Goal: Task Accomplishment & Management: Use online tool/utility

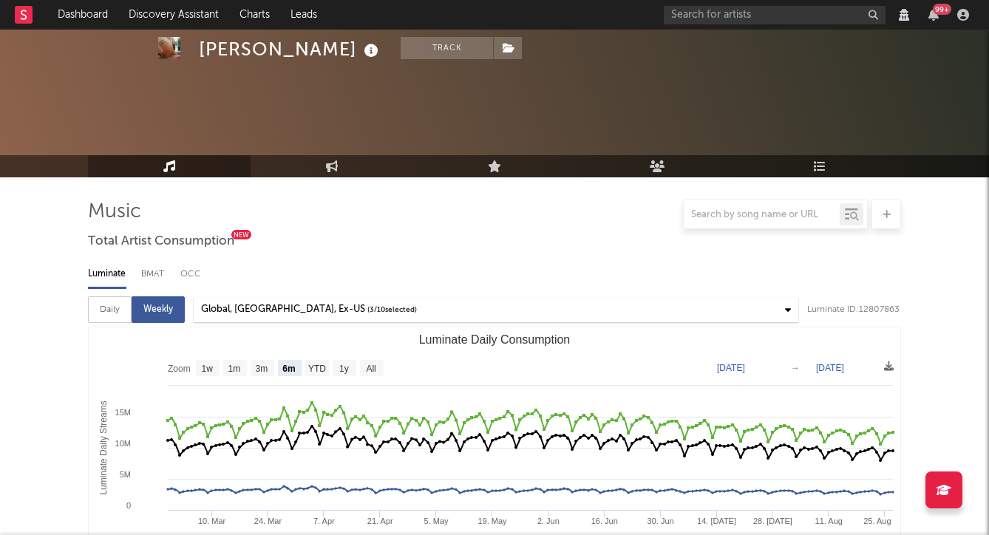
select select "6m"
select select "View all"
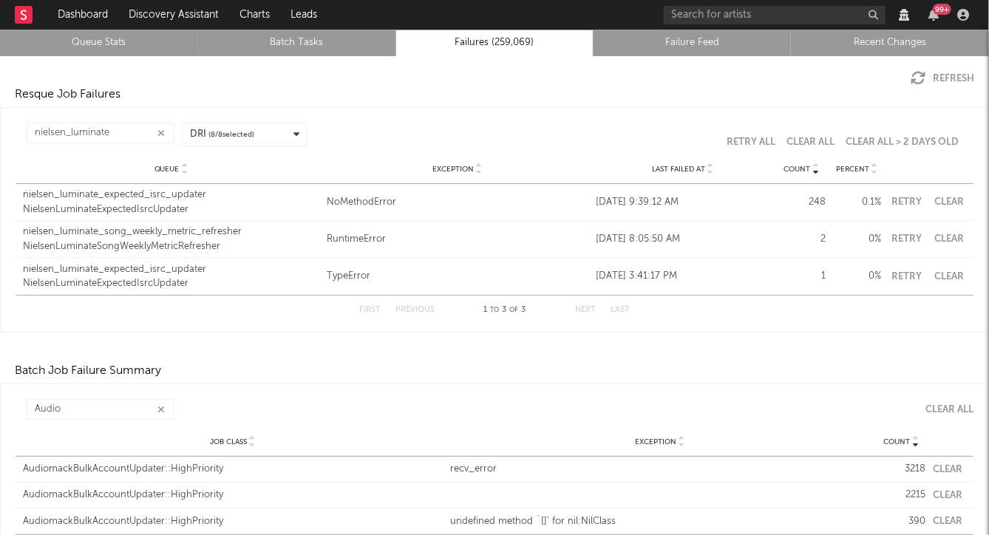
click at [924, 75] on icon "button" at bounding box center [917, 78] width 15 height 15
click at [164, 196] on div "nielsen_luminate_expected_isrc_updater" at bounding box center [171, 195] width 296 height 15
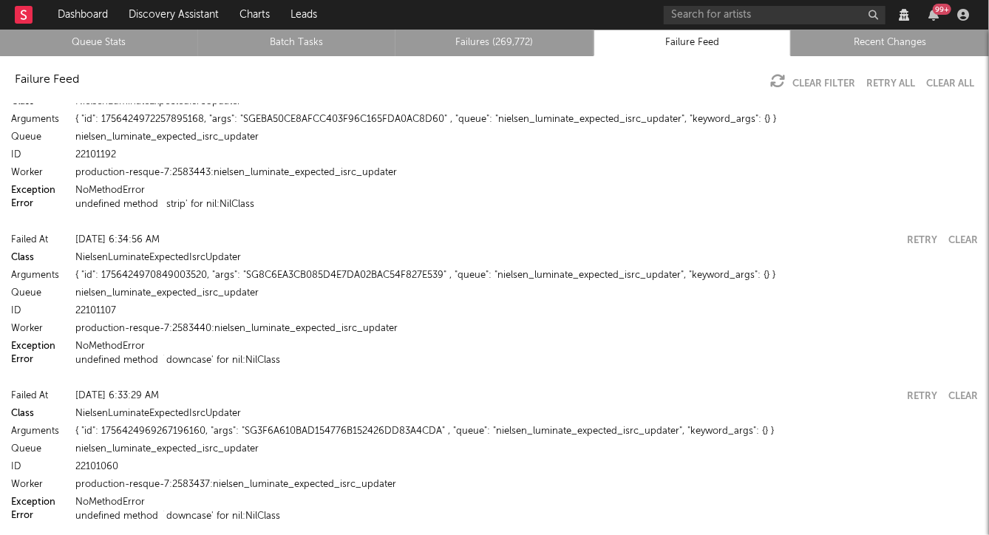
scroll to position [8926, 0]
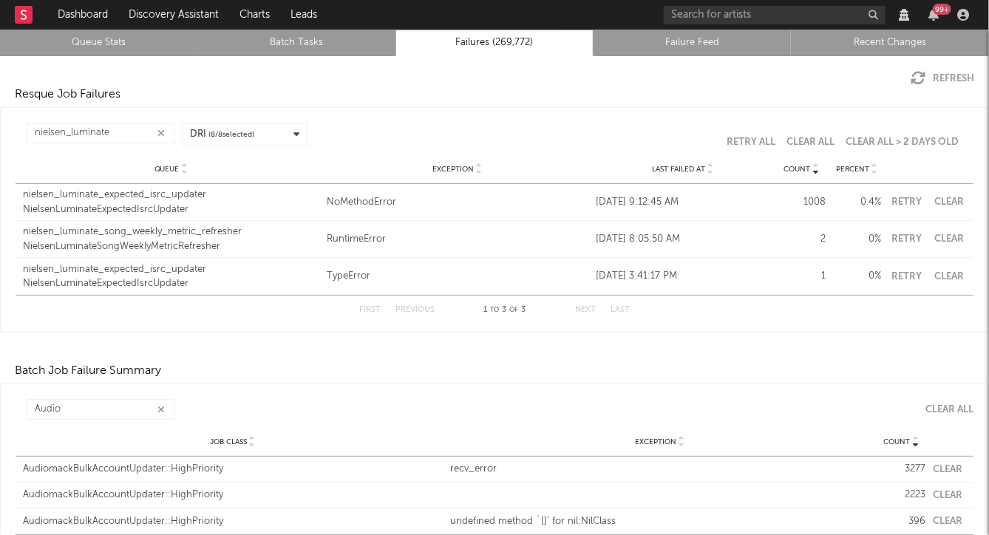
click at [944, 202] on button "Clear" at bounding box center [949, 202] width 33 height 10
click at [385, 120] on div "nielsen_luminate Count Queue Exception Last Failed At Count Percent DRI ( 8 / 8…" at bounding box center [495, 134] width 958 height 39
click at [89, 42] on link "Queue Stats" at bounding box center [99, 43] width 182 height 18
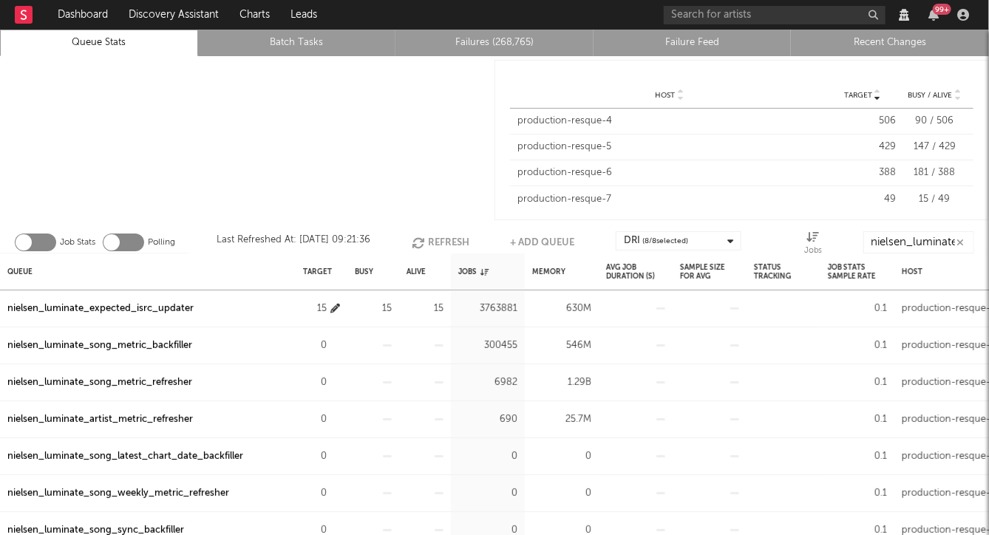
click at [330, 307] on icon "button" at bounding box center [335, 309] width 10 height 10
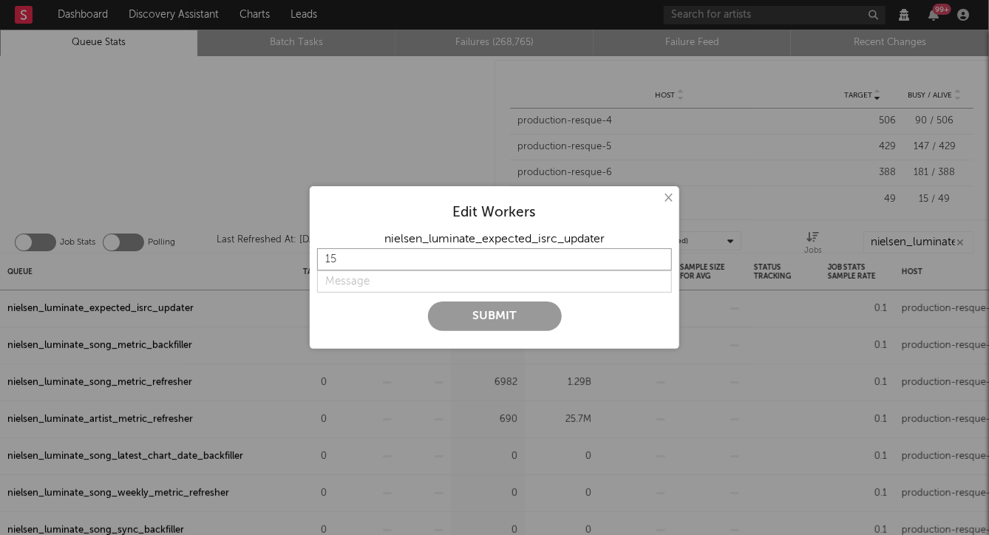
drag, startPoint x: 381, startPoint y: 262, endPoint x: 236, endPoint y: 263, distance: 144.1
click at [246, 263] on div "× Edit Workers nielsen_luminate_expected_isrc_updater 15 Submit" at bounding box center [494, 267] width 989 height 535
type input "20"
click at [346, 277] on input "string" at bounding box center [494, 281] width 355 height 22
type input "Increase"
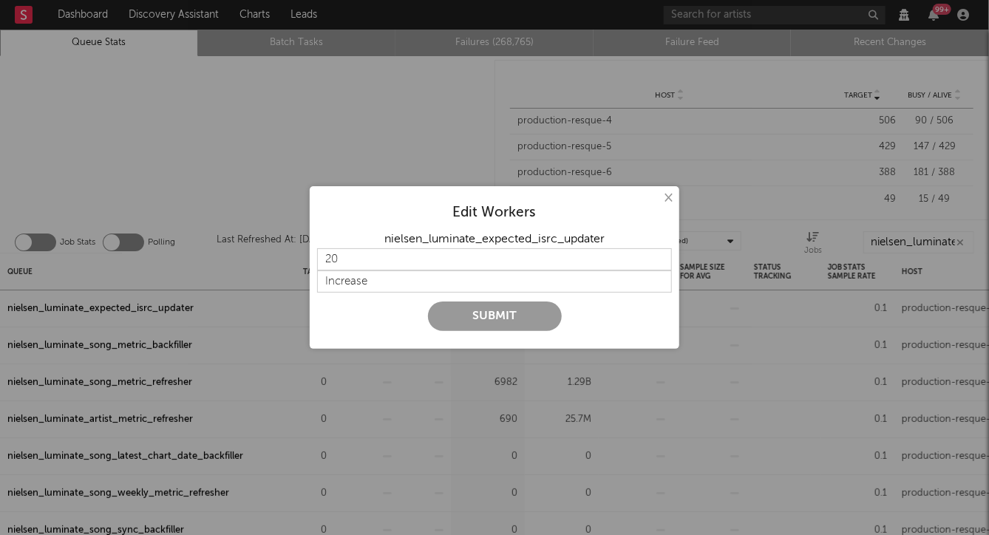
click at [526, 319] on button "Submit" at bounding box center [495, 317] width 134 height 30
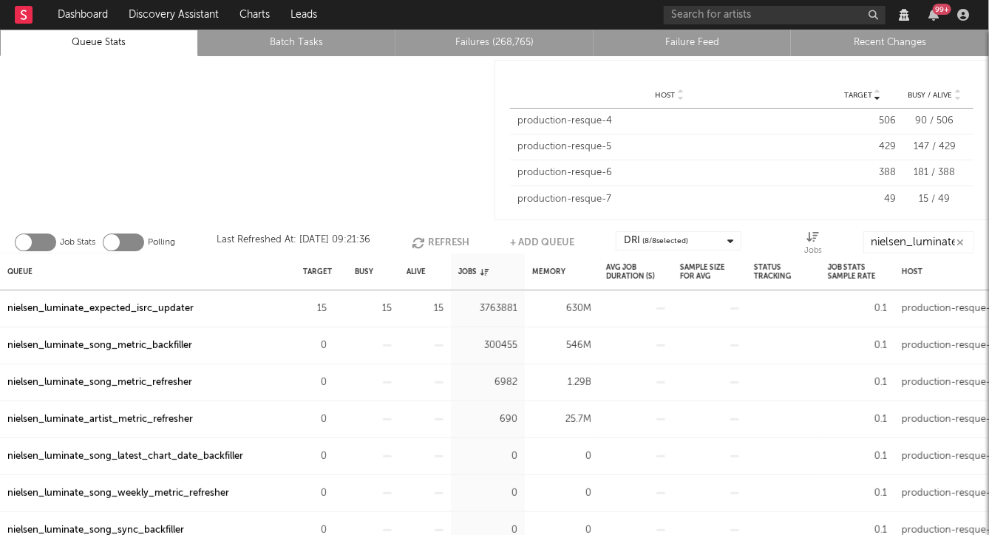
click at [350, 157] on div at bounding box center [247, 140] width 494 height 168
click at [350, 151] on div at bounding box center [247, 140] width 494 height 168
click at [364, 166] on div at bounding box center [247, 140] width 494 height 168
click at [333, 308] on icon "button" at bounding box center [335, 309] width 10 height 10
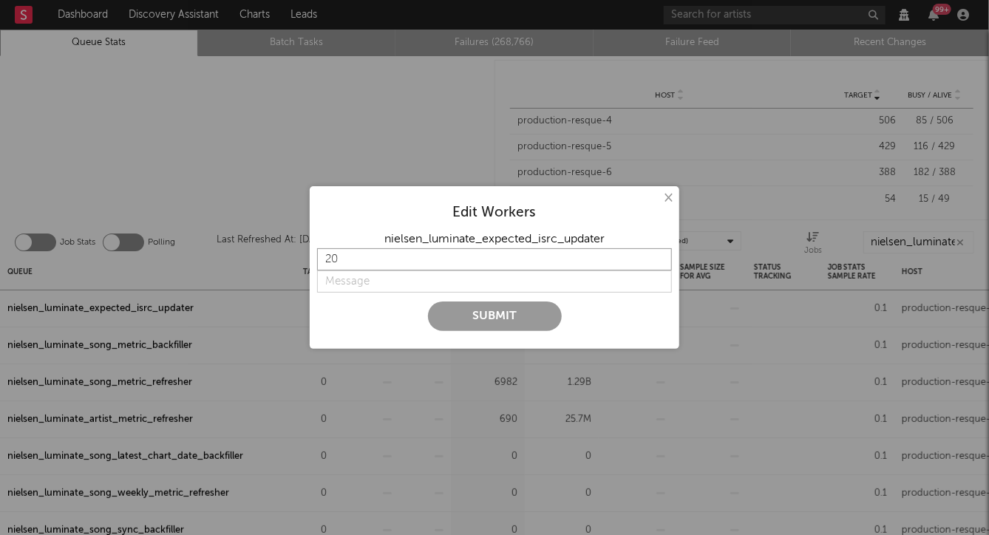
drag, startPoint x: 364, startPoint y: 260, endPoint x: 275, endPoint y: 260, distance: 88.7
click at [276, 260] on div "× Edit Workers nielsen_luminate_expected_isrc_updater 20 Submit" at bounding box center [494, 267] width 989 height 535
type input "30"
click at [381, 281] on input "string" at bounding box center [494, 281] width 355 height 22
type input "Increase"
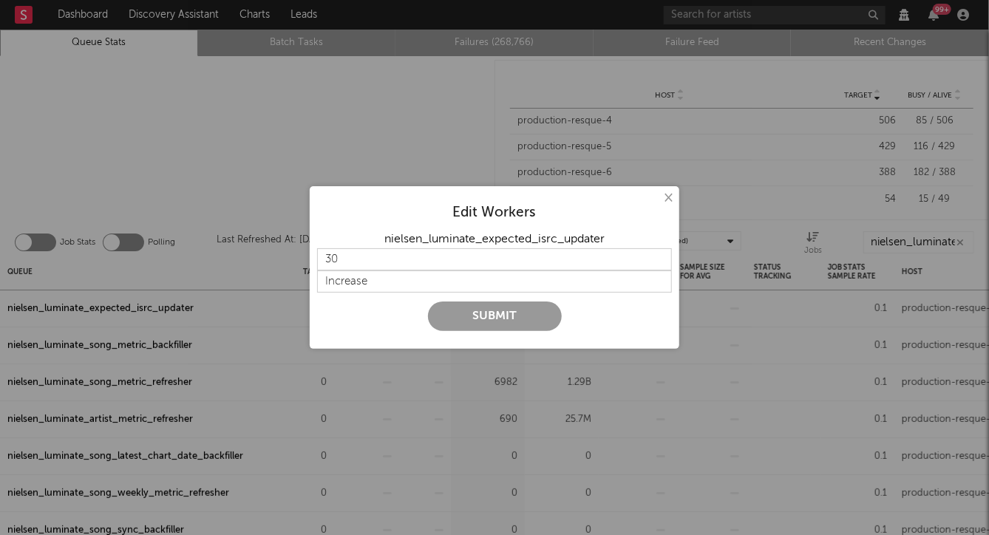
click at [471, 316] on button "Submit" at bounding box center [495, 317] width 134 height 30
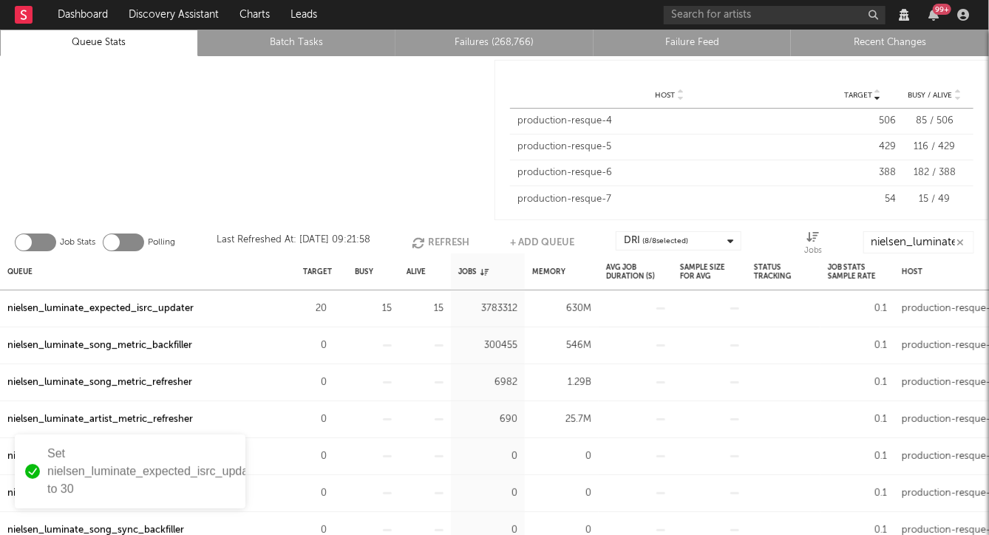
click at [311, 157] on div at bounding box center [247, 140] width 494 height 168
